Goal: Task Accomplishment & Management: Manage account settings

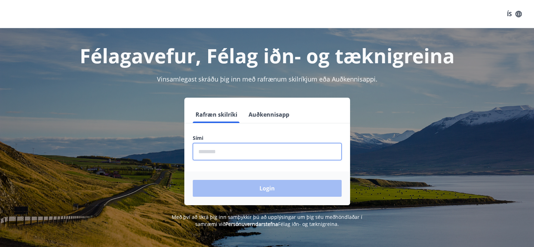
click at [221, 150] on input "phone" at bounding box center [267, 151] width 149 height 17
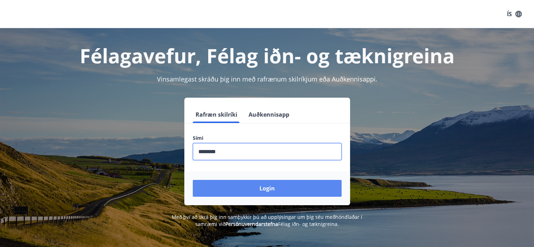
type input "********"
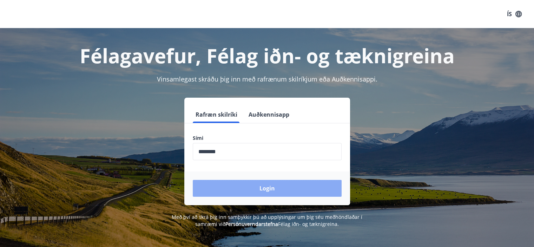
click at [272, 187] on button "Login" at bounding box center [267, 188] width 149 height 17
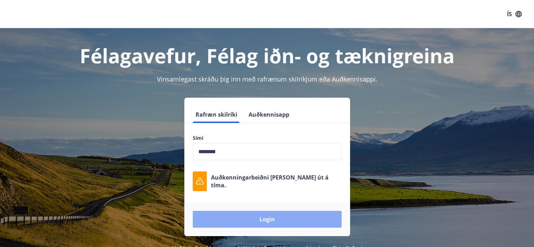
click at [254, 221] on button "Login" at bounding box center [267, 219] width 149 height 17
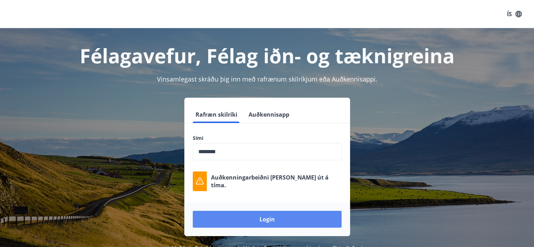
click at [267, 221] on button "Login" at bounding box center [267, 219] width 149 height 17
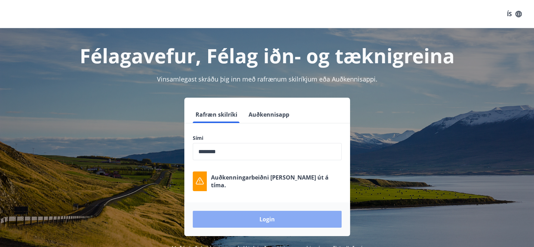
click at [267, 217] on button "Login" at bounding box center [267, 219] width 149 height 17
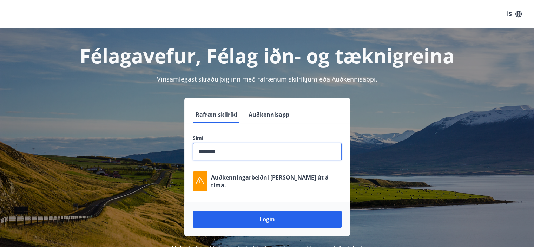
click at [264, 145] on input "phone" at bounding box center [267, 151] width 149 height 17
